Goal: Task Accomplishment & Management: Manage account settings

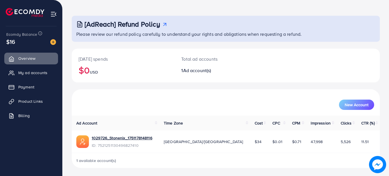
scroll to position [21, 0]
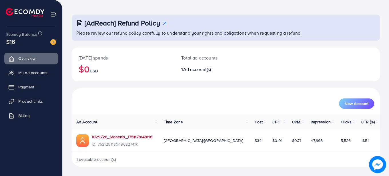
click at [131, 137] on link "1029726_Stonenix_1751178148116" at bounding box center [122, 137] width 61 height 6
click at [40, 74] on span "My ad accounts" at bounding box center [34, 73] width 29 height 6
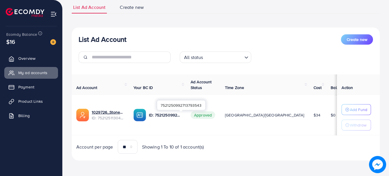
scroll to position [42, 0]
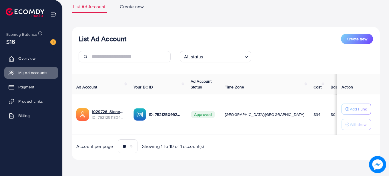
drag, startPoint x: 326, startPoint y: 127, endPoint x: 323, endPoint y: 136, distance: 9.5
click at [323, 136] on div "Ad Account Your BC ID Ad Account Status Time Zone Cost Balance Action 1029726_S…" at bounding box center [226, 113] width 308 height 79
click at [22, 118] on span "Billing" at bounding box center [25, 116] width 11 height 6
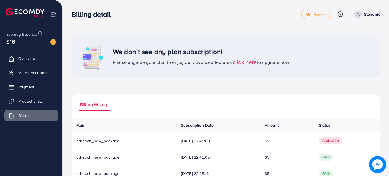
scroll to position [19, 0]
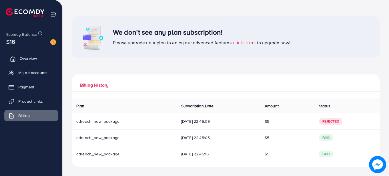
click at [23, 57] on span "Overview" at bounding box center [28, 58] width 17 height 6
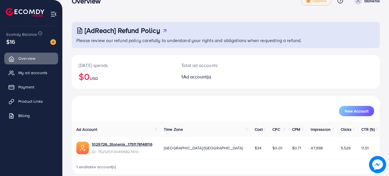
scroll to position [21, 0]
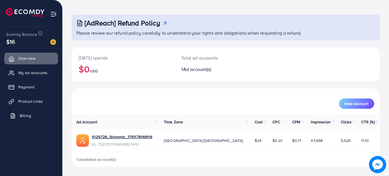
click at [24, 116] on span "Billing" at bounding box center [25, 116] width 11 height 6
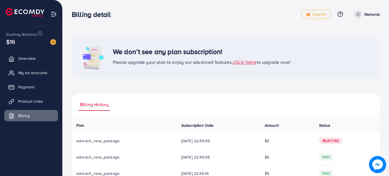
scroll to position [19, 0]
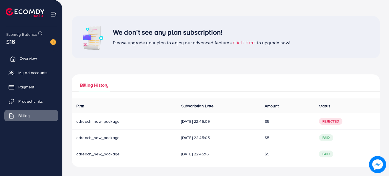
click at [23, 60] on span "Overview" at bounding box center [28, 58] width 17 height 6
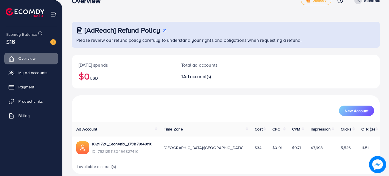
scroll to position [21, 0]
